Goal: Task Accomplishment & Management: Complete application form

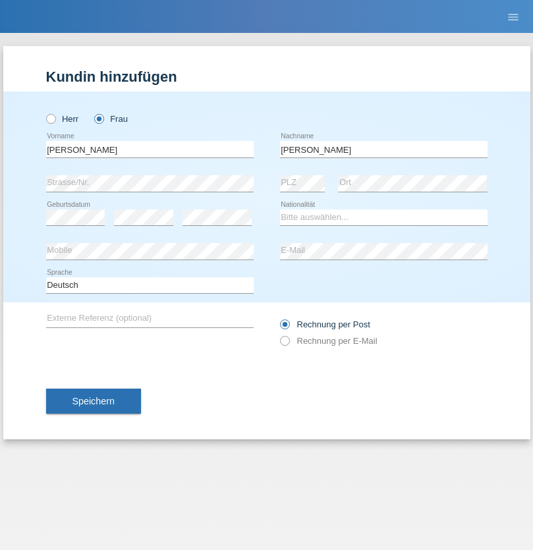
type input "[PERSON_NAME]"
select select "UA"
select select "C"
select select "23"
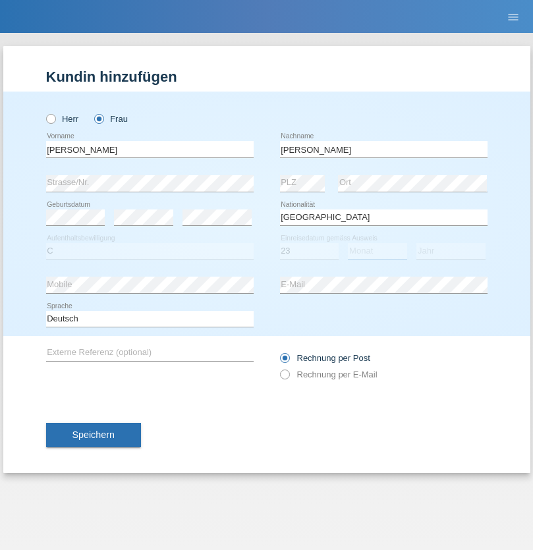
select select "10"
select select "2021"
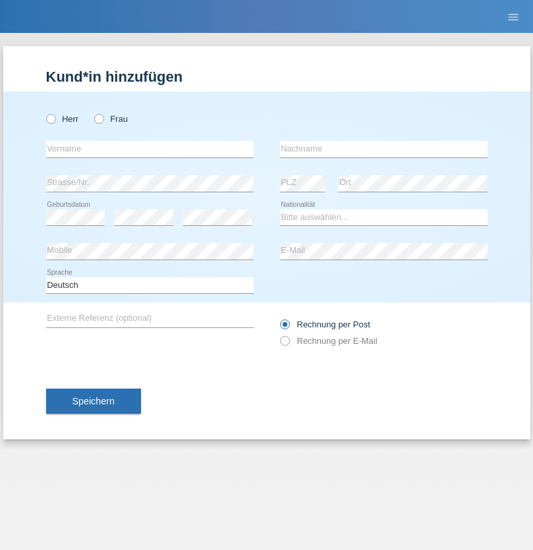
radio input "true"
click at [150, 149] on input "text" at bounding box center [150, 149] width 208 height 16
type input "Terezie"
click at [383, 149] on input "text" at bounding box center [384, 149] width 208 height 16
type input "Zachariášová"
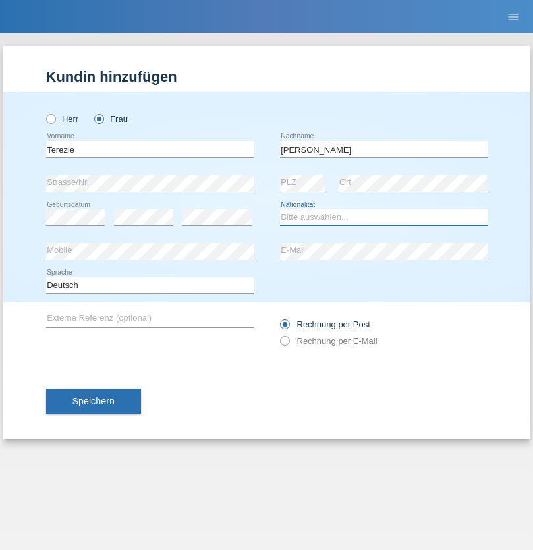
select select "CH"
radio input "true"
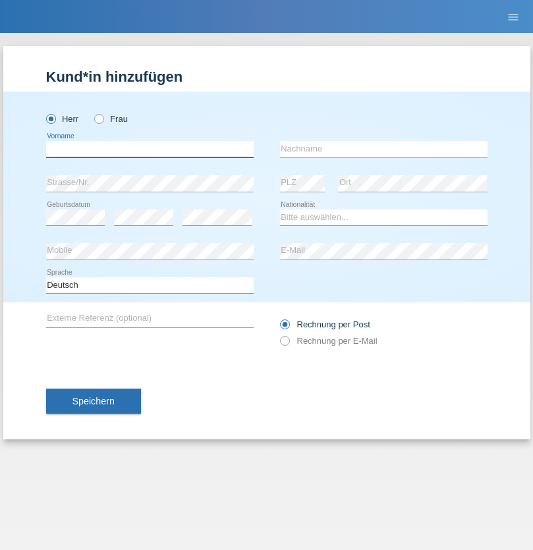
click at [150, 149] on input "text" at bounding box center [150, 149] width 208 height 16
type input "firat"
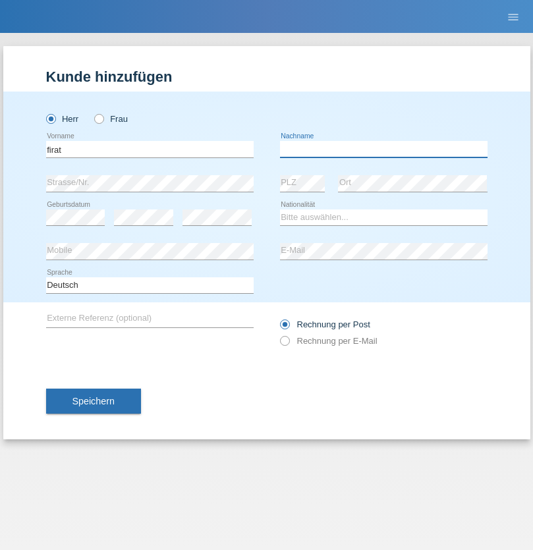
click at [383, 149] on input "text" at bounding box center [384, 149] width 208 height 16
type input "kara"
select select "CH"
radio input "true"
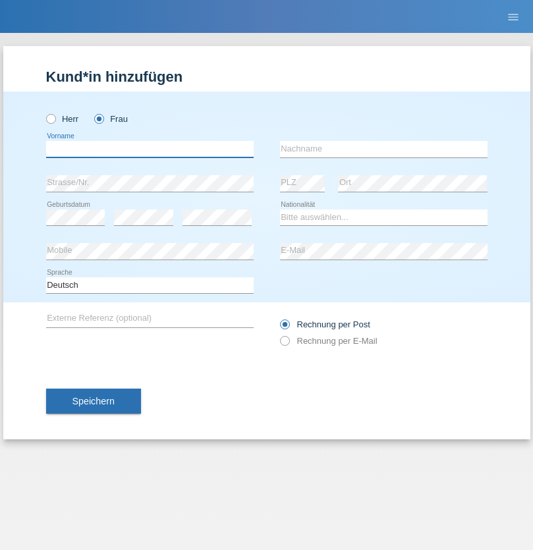
click at [150, 149] on input "text" at bounding box center [150, 149] width 208 height 16
type input "Nuria"
click at [383, 149] on input "text" at bounding box center [384, 149] width 208 height 16
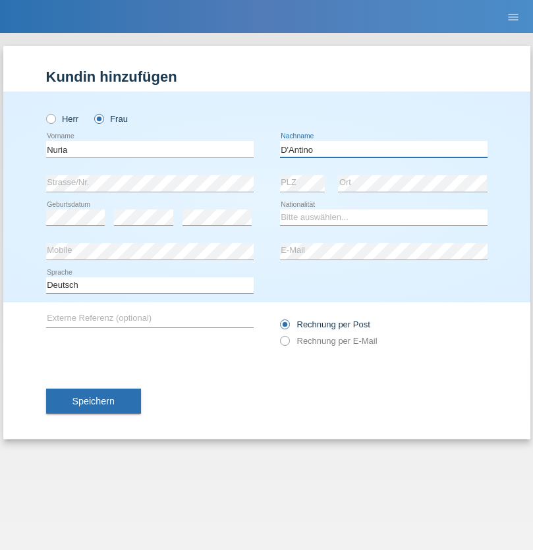
type input "D'Antino"
select select "CH"
